Goal: Find specific page/section: Find specific page/section

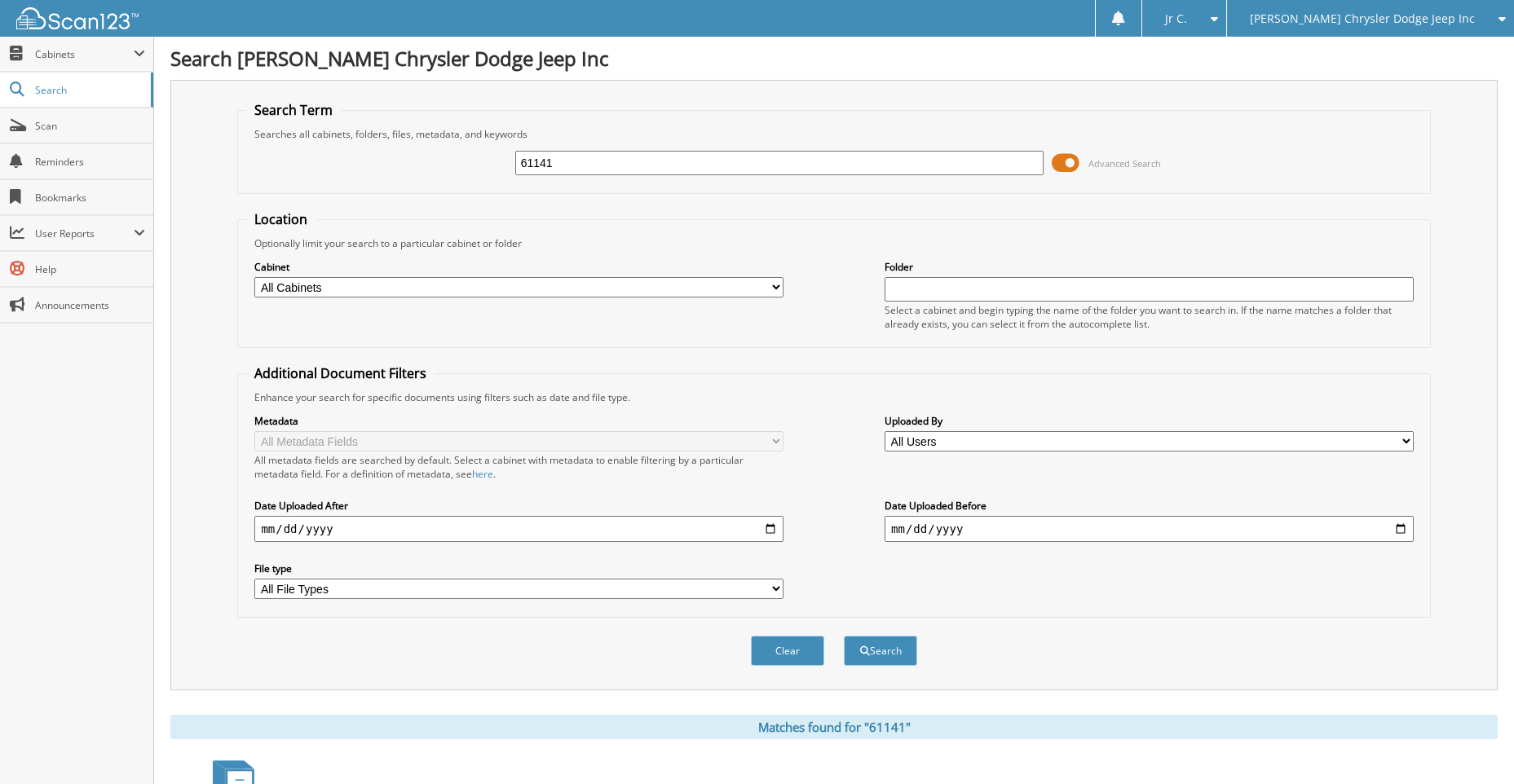
drag, startPoint x: 555, startPoint y: 168, endPoint x: 428, endPoint y: 177, distance: 127.3
click at [428, 177] on div "61141 Advanced Search" at bounding box center [833, 163] width 1175 height 44
type input "60598"
click at [853, 645] on button "Search" at bounding box center [879, 651] width 73 height 30
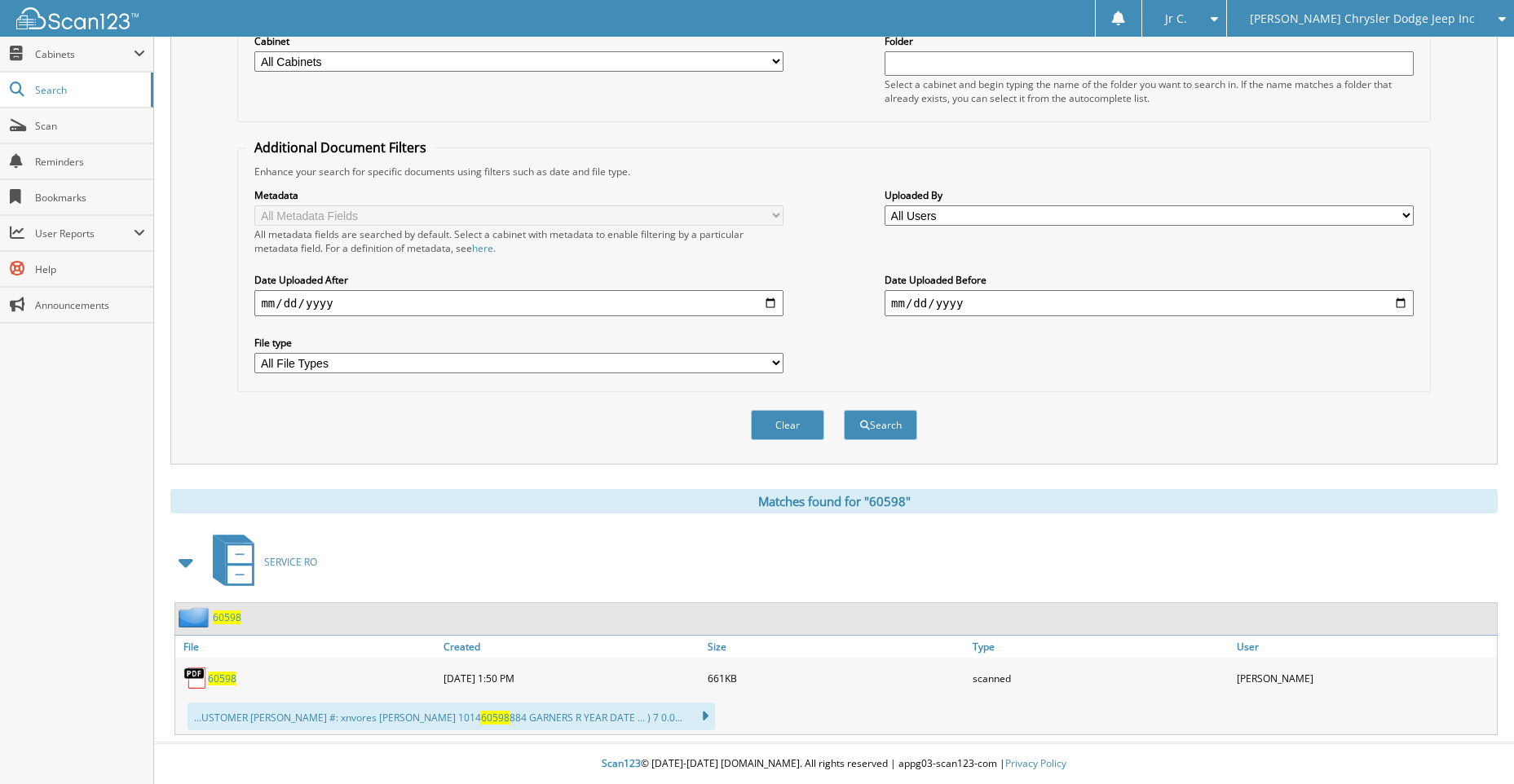
click at [218, 686] on div "60598" at bounding box center [307, 678] width 264 height 32
click at [220, 679] on span "60598" at bounding box center [222, 678] width 29 height 14
